Goal: Information Seeking & Learning: Learn about a topic

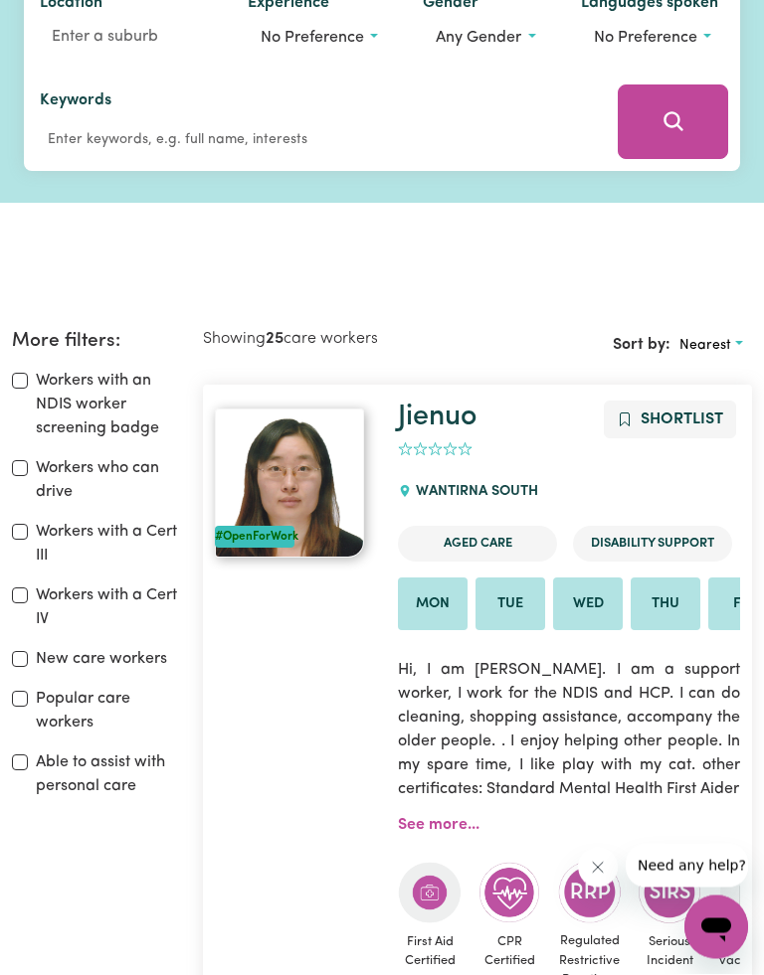
scroll to position [295, 0]
click at [16, 464] on input "Workers who can drive" at bounding box center [20, 468] width 16 height 16
checkbox input "true"
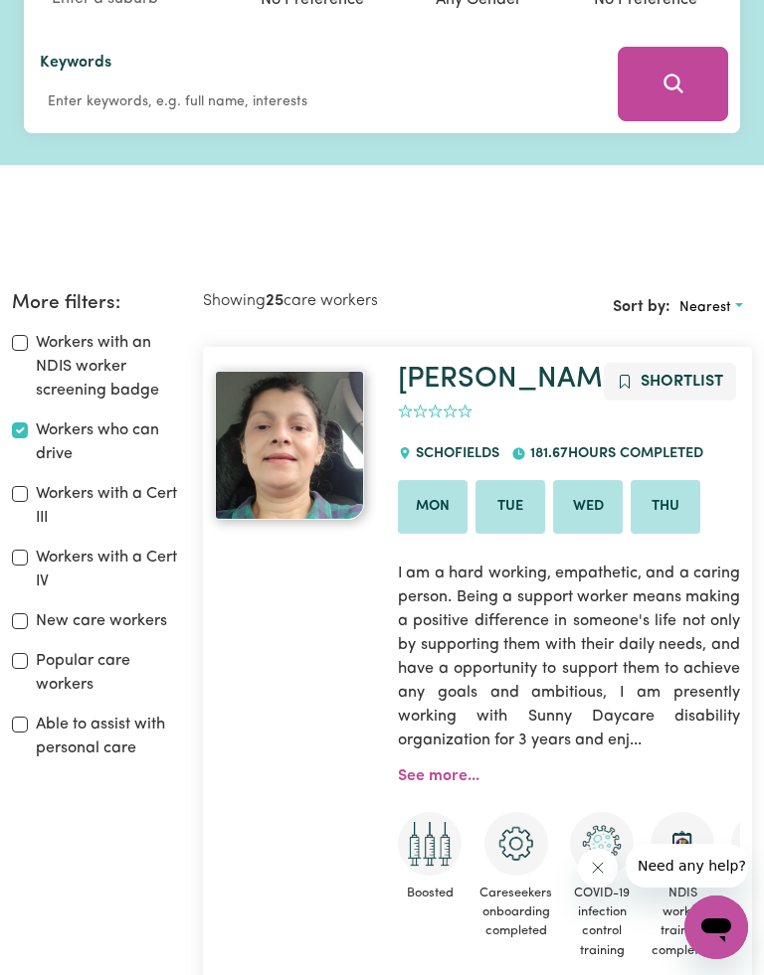
scroll to position [560, 0]
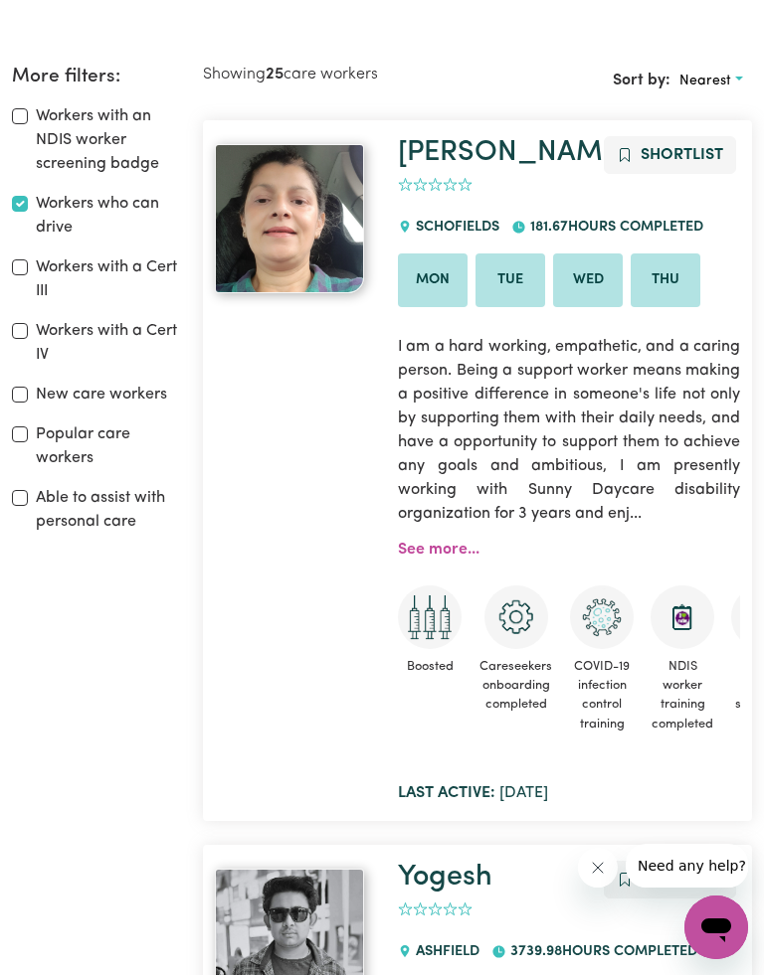
click at [20, 260] on input "Workers with a Cert III" at bounding box center [20, 268] width 16 height 16
checkbox input "true"
click at [25, 490] on input "Able to assist with personal care" at bounding box center [20, 498] width 16 height 16
checkbox input "true"
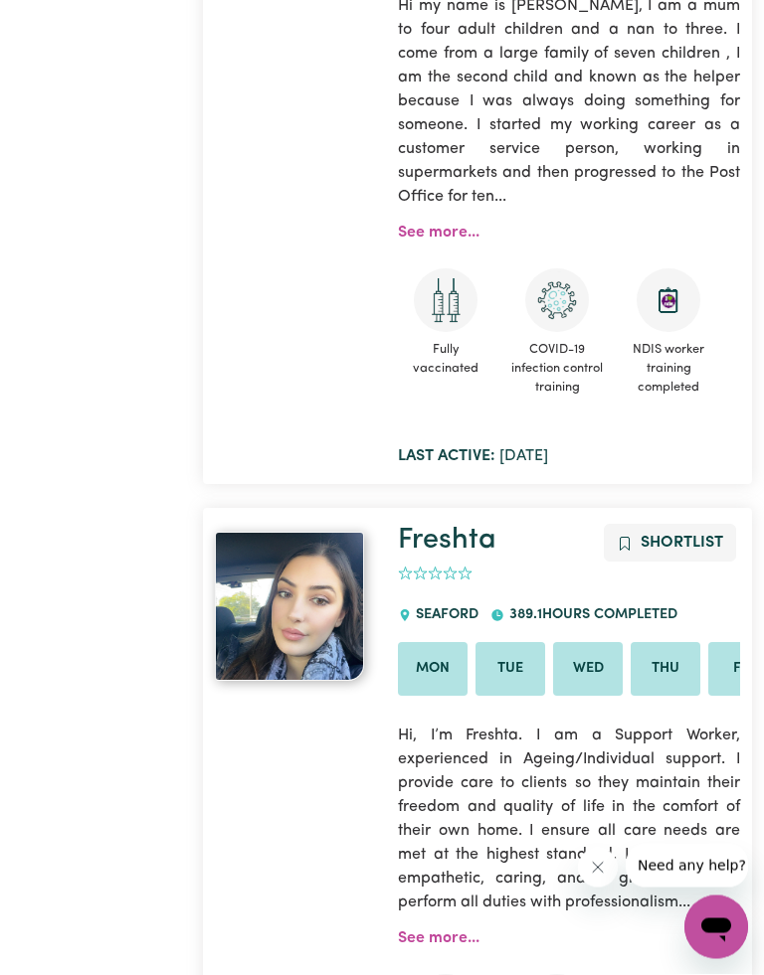
scroll to position [0, 4]
click at [510, 642] on li "Tue" at bounding box center [510, 669] width 70 height 54
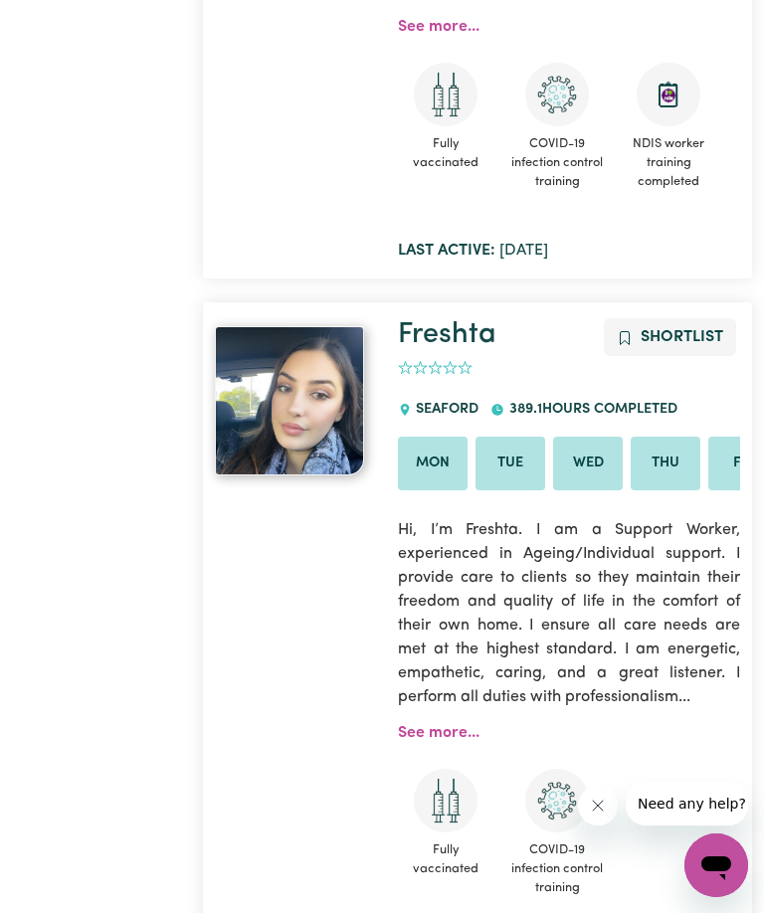
scroll to position [11507, 0]
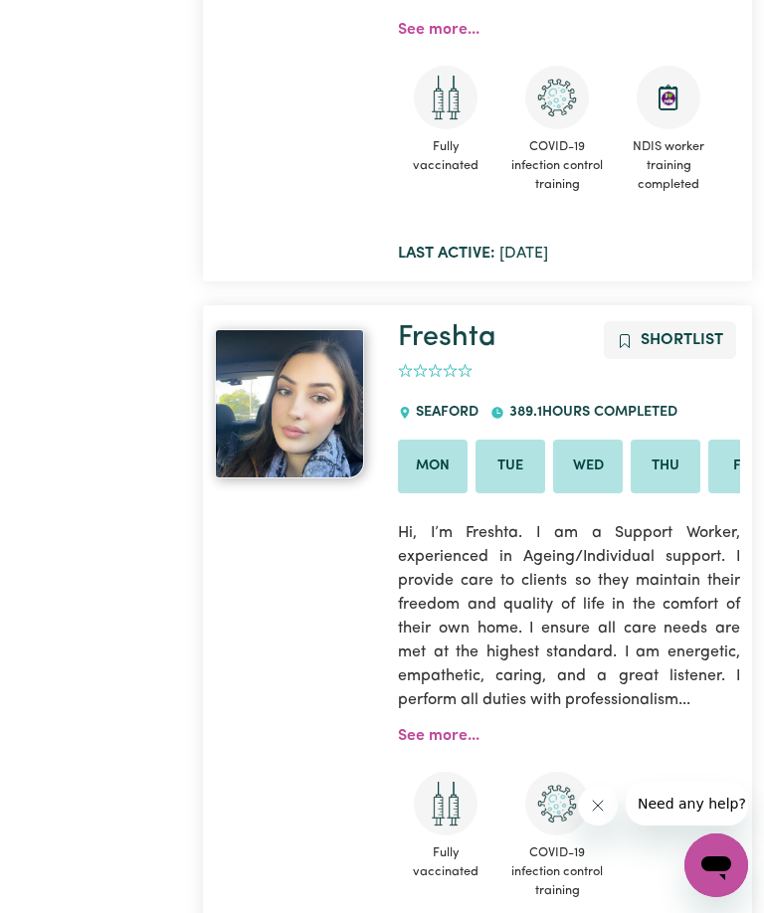
click at [434, 728] on link "See more..." at bounding box center [439, 736] width 82 height 16
